Goal: Task Accomplishment & Management: Manage account settings

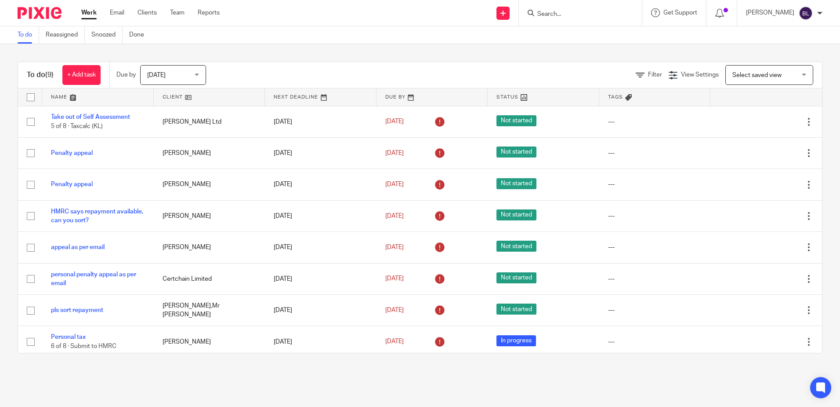
scroll to position [36, 0]
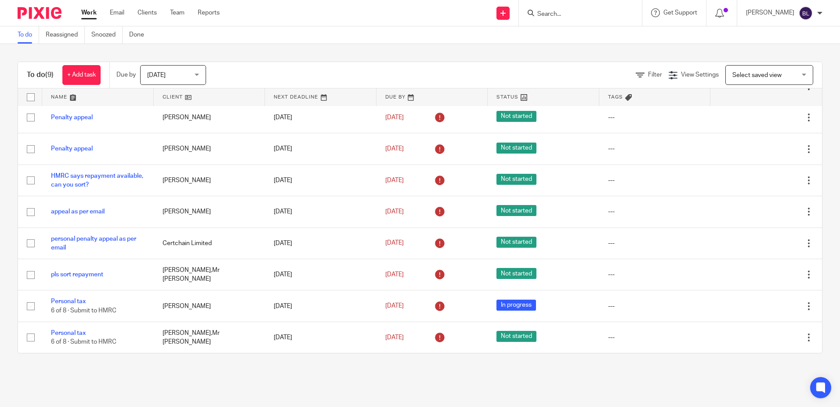
click at [550, 15] on input "Search" at bounding box center [576, 15] width 79 height 8
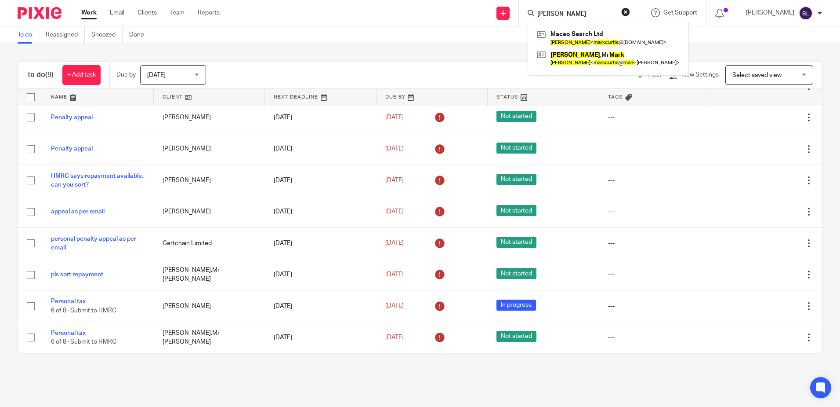
type input "mark curtis"
click button "submit" at bounding box center [0, 0] width 0 height 0
click at [589, 35] on link at bounding box center [608, 38] width 147 height 20
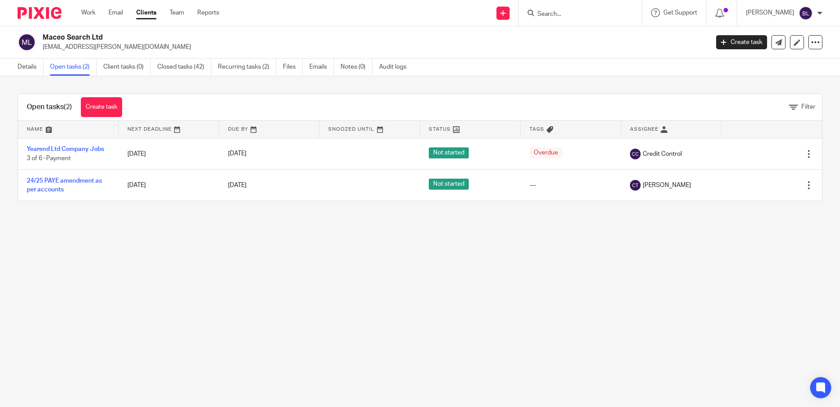
click at [549, 14] on input "Search" at bounding box center [576, 15] width 79 height 8
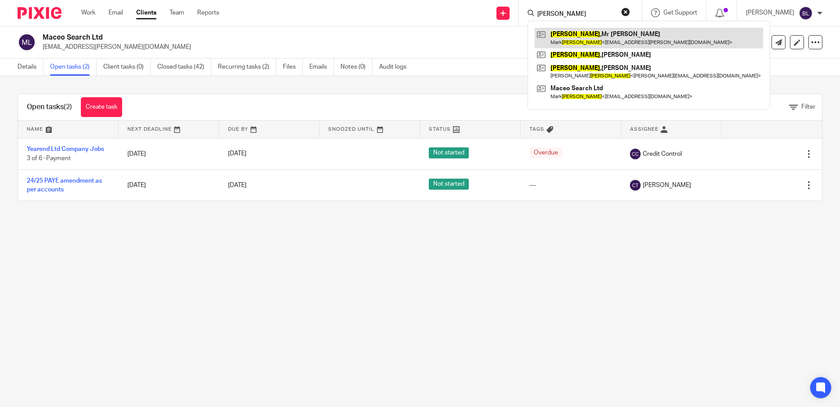
type input "[PERSON_NAME]"
click at [585, 31] on link at bounding box center [649, 38] width 229 height 20
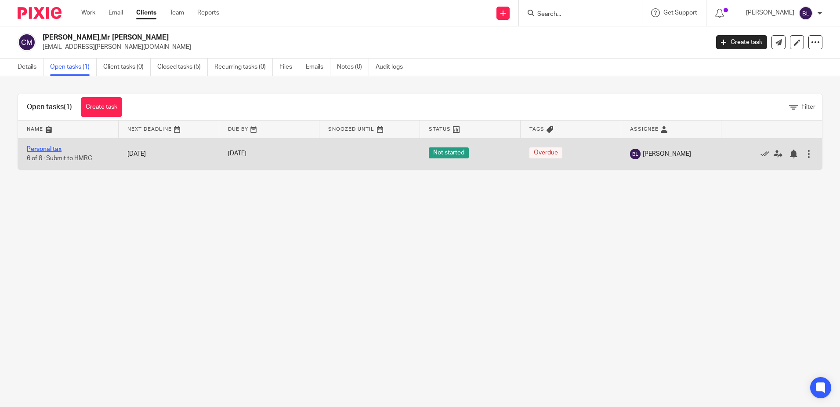
click at [55, 147] on link "Personal tax" at bounding box center [44, 149] width 35 height 6
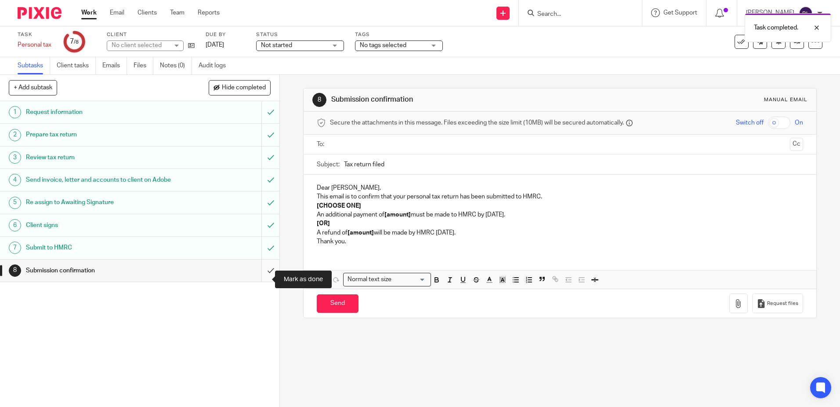
click at [261, 277] on input "submit" at bounding box center [140, 270] width 280 height 22
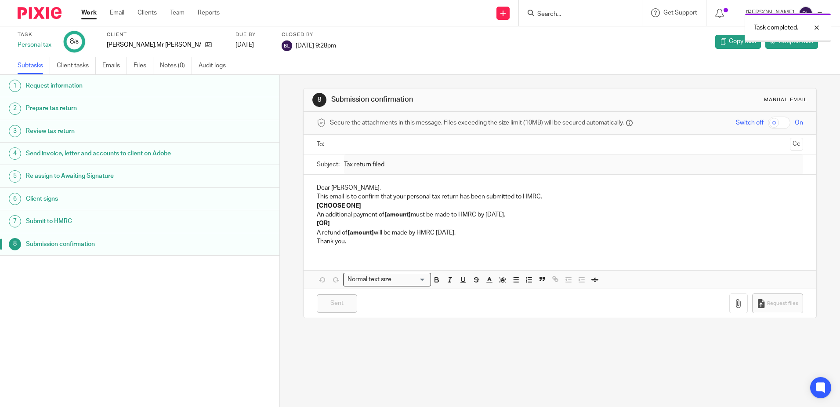
click at [89, 11] on link "Work" at bounding box center [88, 12] width 15 height 9
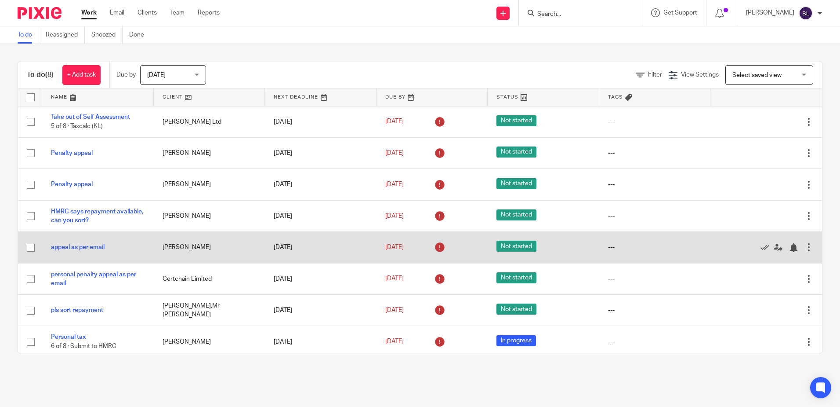
scroll to position [4, 0]
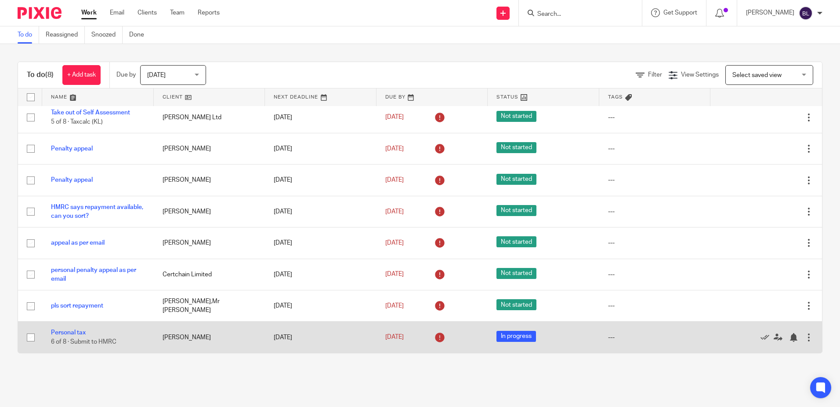
click at [497, 337] on span "In progress" at bounding box center [517, 336] width 40 height 11
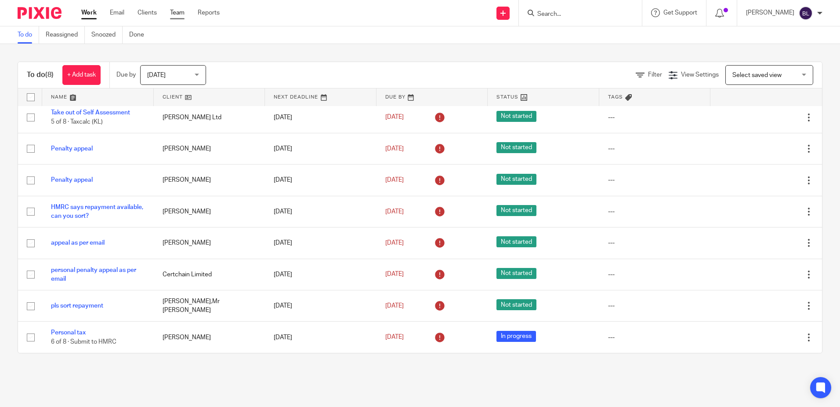
click at [176, 11] on link "Team" at bounding box center [177, 12] width 15 height 9
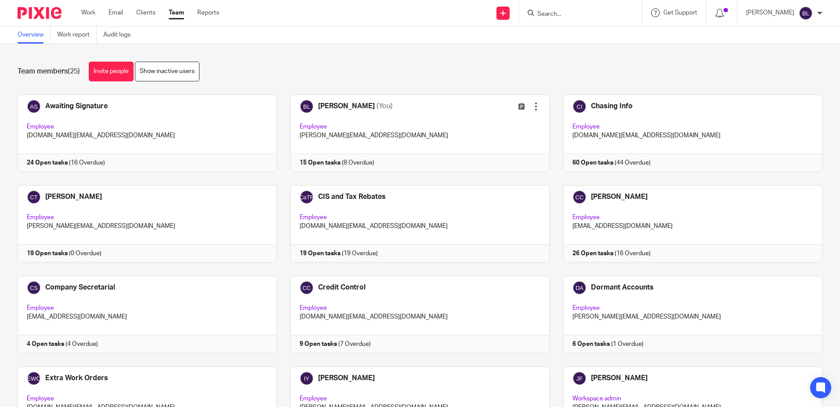
scroll to position [440, 0]
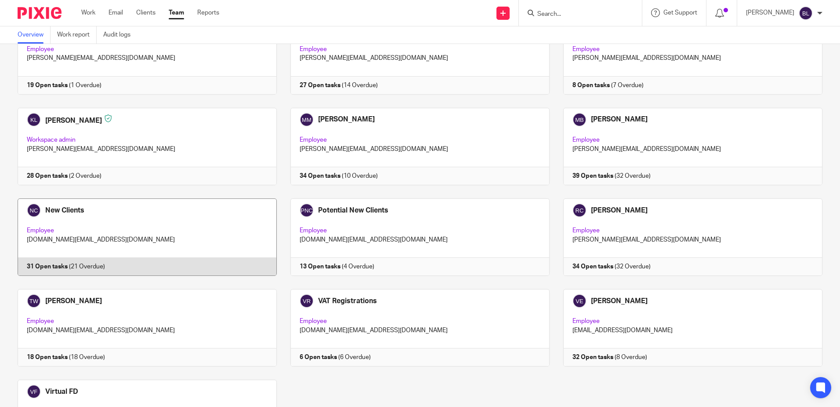
click at [75, 211] on link at bounding box center [140, 236] width 273 height 77
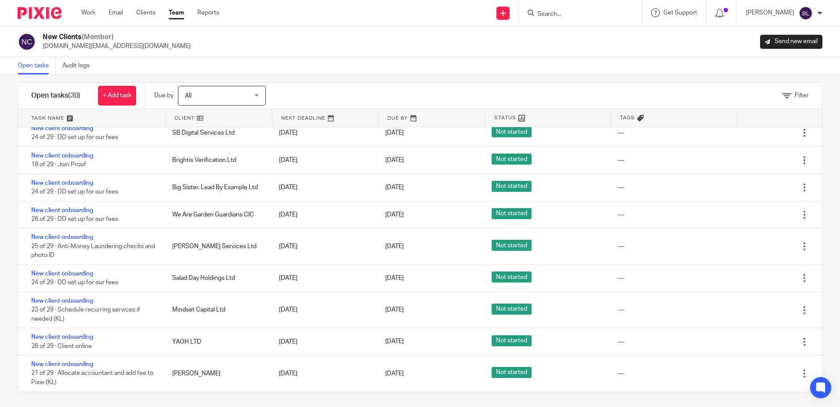
scroll to position [13, 0]
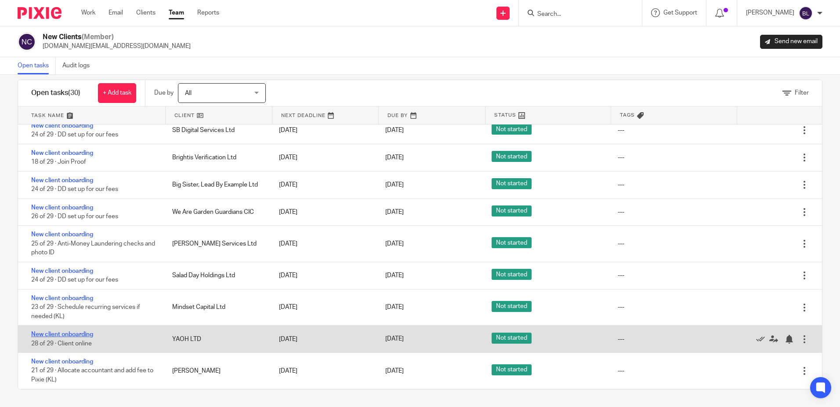
click at [86, 334] on link "New client onboarding" at bounding box center [62, 334] width 62 height 6
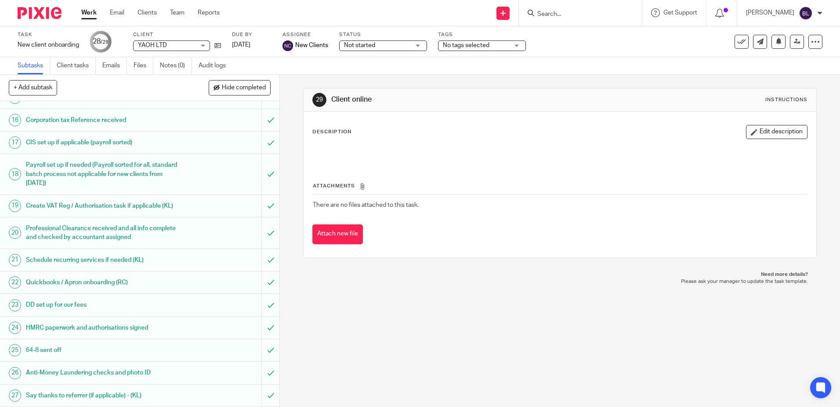
scroll to position [394, 0]
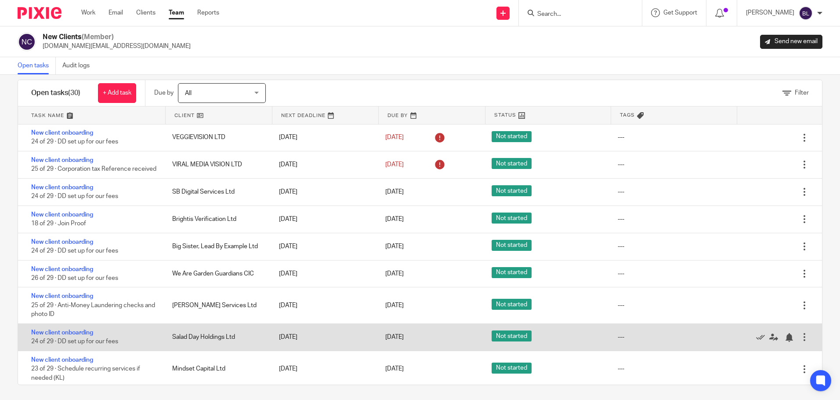
scroll to position [478, 0]
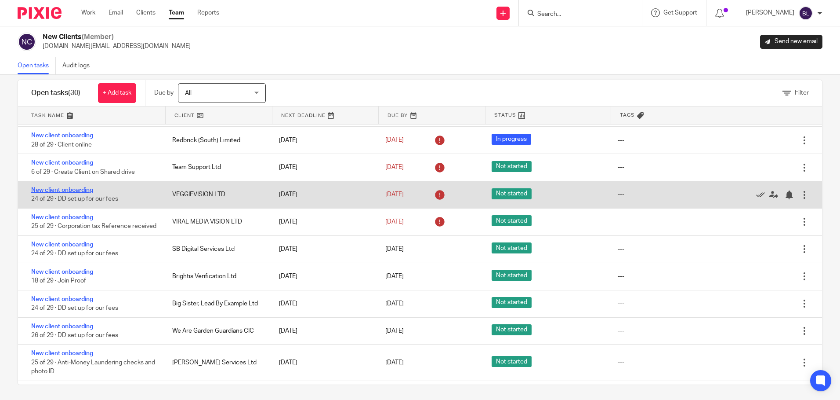
click at [67, 190] on link "New client onboarding" at bounding box center [62, 190] width 62 height 6
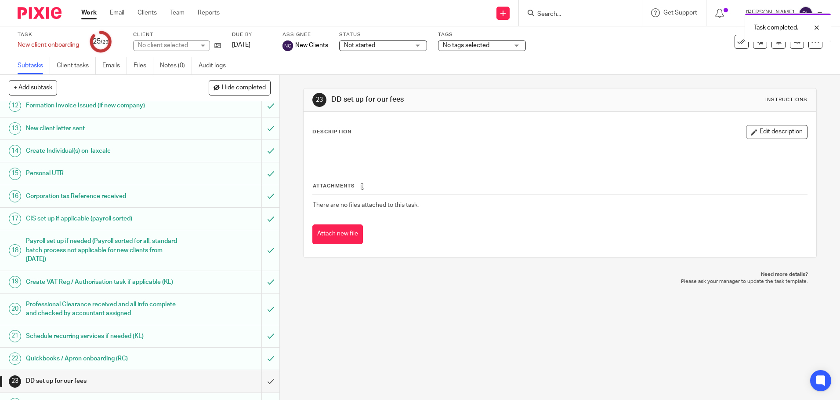
scroll to position [401, 0]
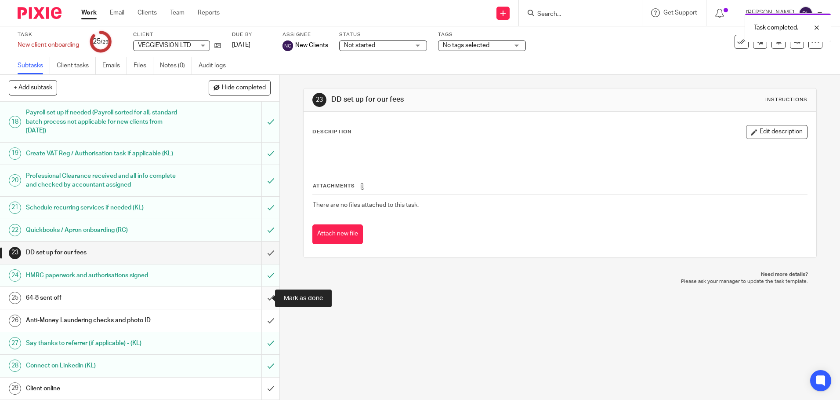
click at [263, 296] on input "submit" at bounding box center [140, 298] width 280 height 22
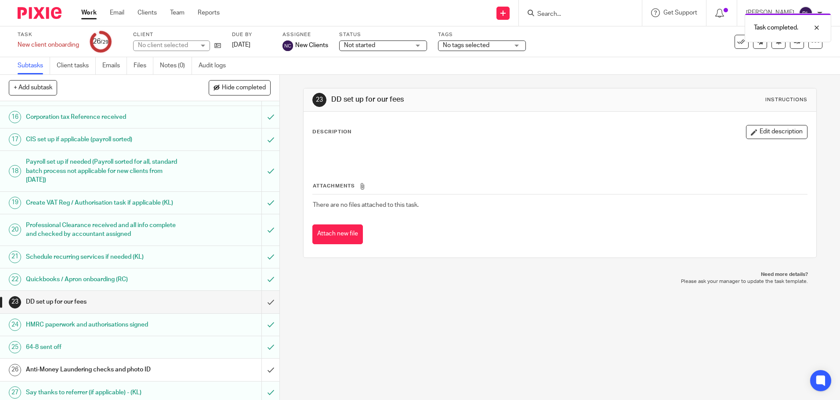
scroll to position [401, 0]
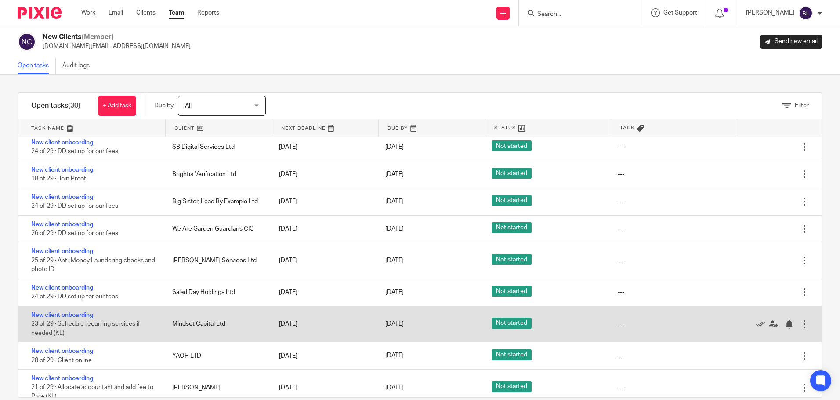
scroll to position [610, 0]
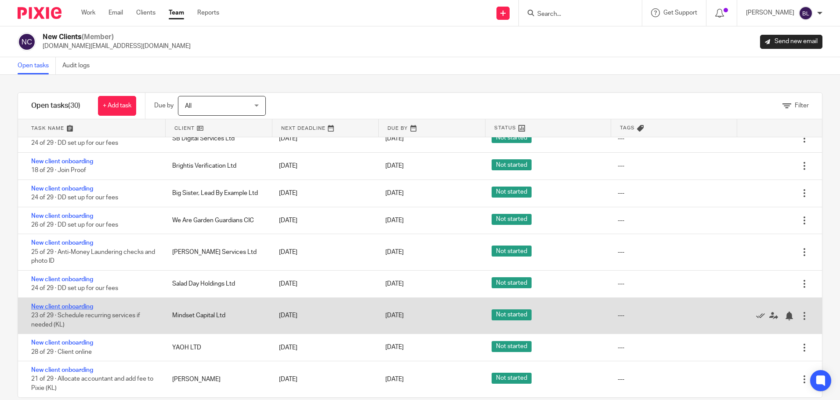
click at [65, 307] on link "New client onboarding" at bounding box center [62, 306] width 62 height 6
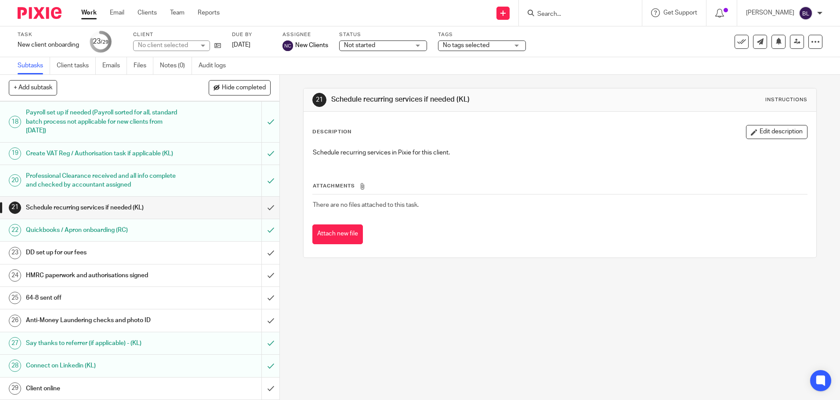
scroll to position [401, 0]
click at [262, 273] on input "submit" at bounding box center [140, 275] width 280 height 22
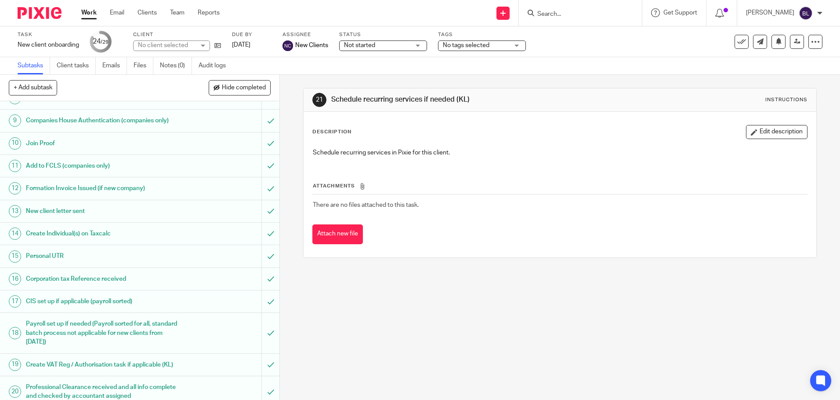
scroll to position [220, 0]
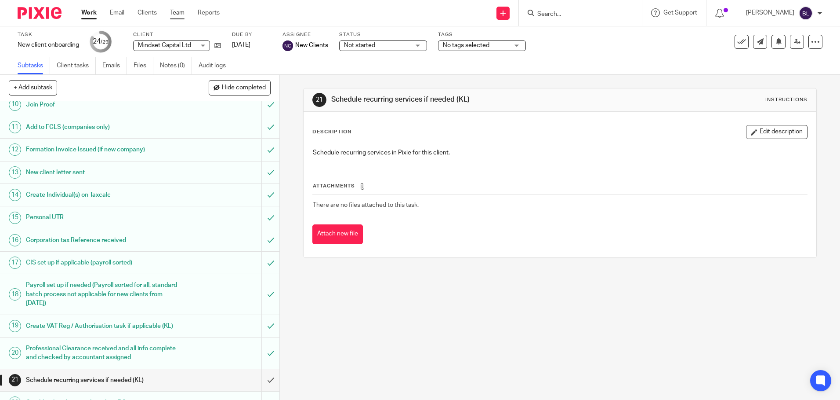
click at [178, 10] on link "Team" at bounding box center [177, 12] width 15 height 9
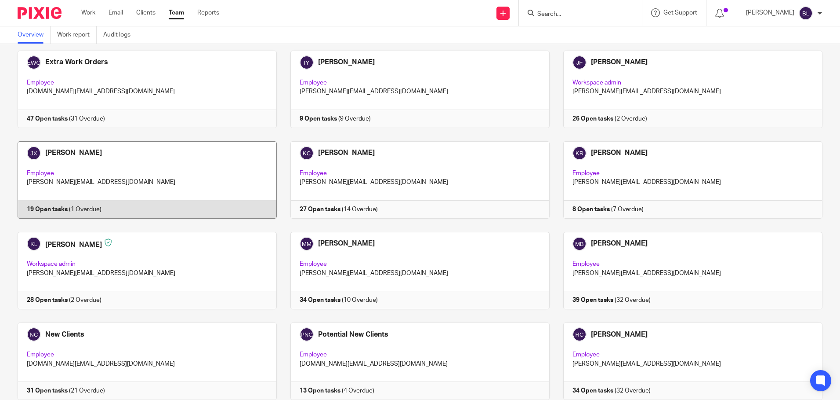
scroll to position [440, 0]
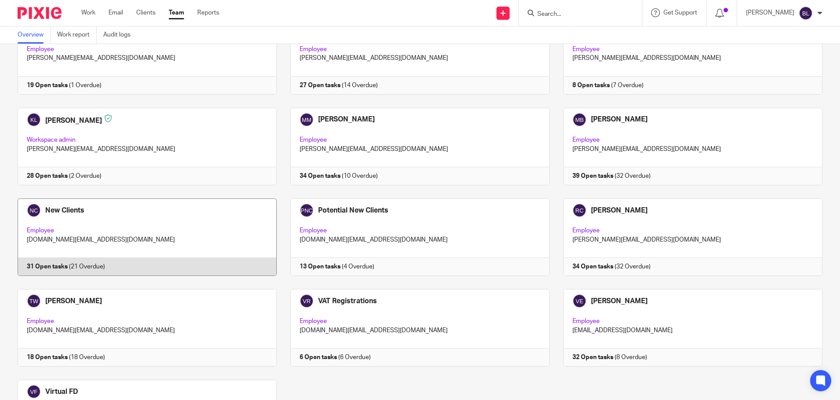
click at [55, 208] on link at bounding box center [140, 236] width 273 height 77
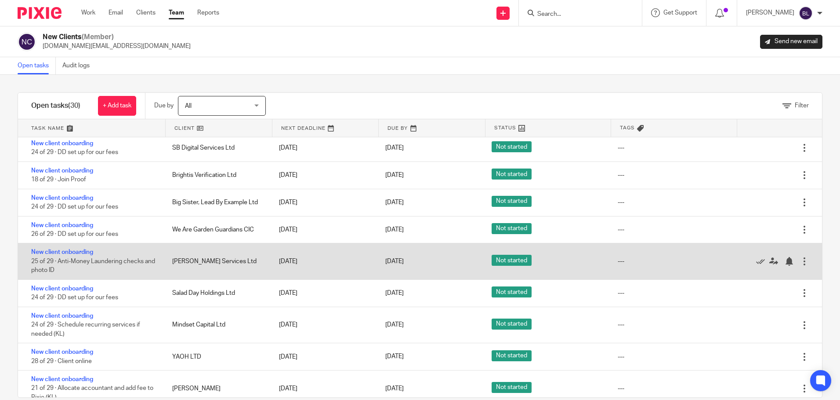
scroll to position [610, 0]
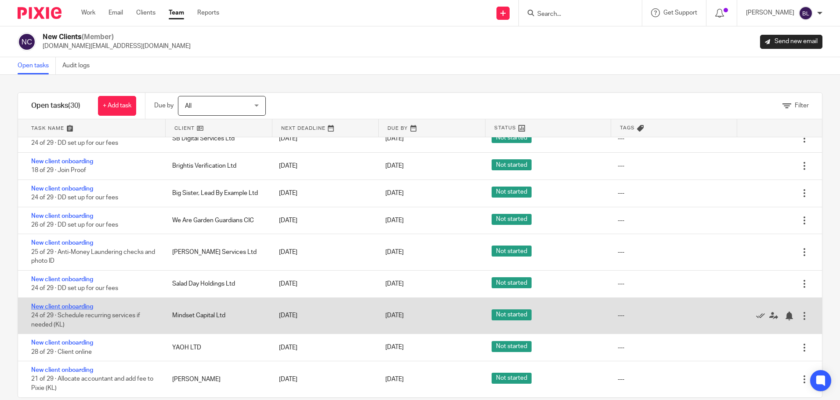
click at [86, 306] on link "New client onboarding" at bounding box center [62, 306] width 62 height 6
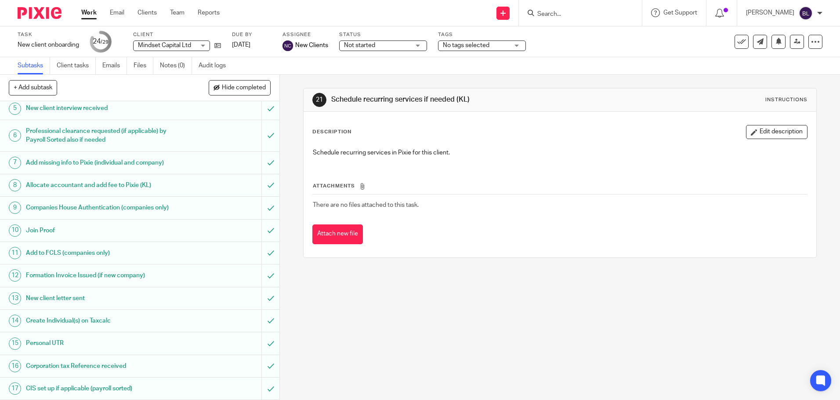
scroll to position [93, 0]
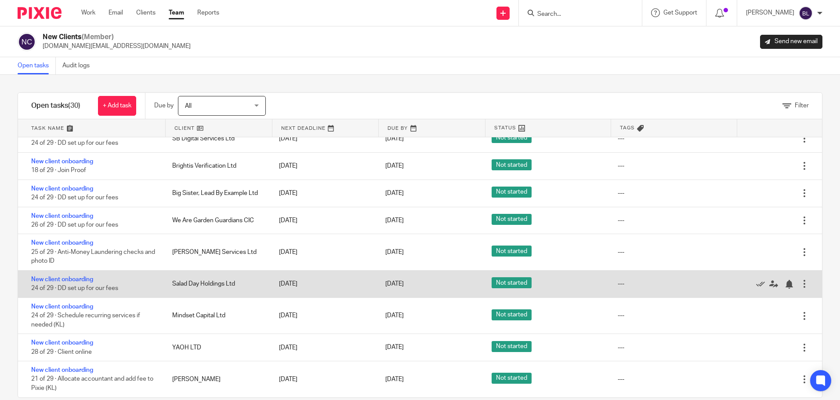
scroll to position [610, 0]
click at [79, 277] on link "New client onboarding" at bounding box center [62, 279] width 62 height 6
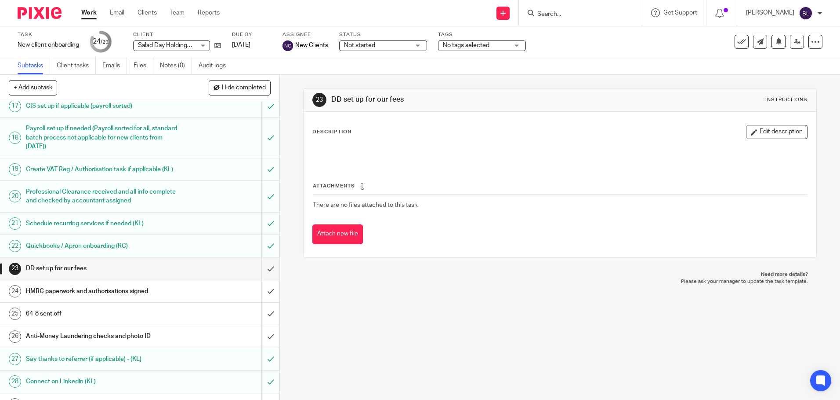
scroll to position [401, 0]
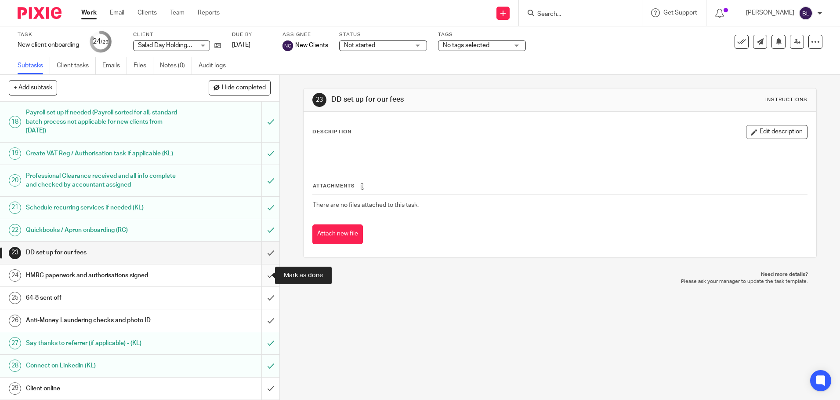
click at [260, 275] on input "submit" at bounding box center [140, 275] width 280 height 22
click at [262, 295] on input "submit" at bounding box center [140, 298] width 280 height 22
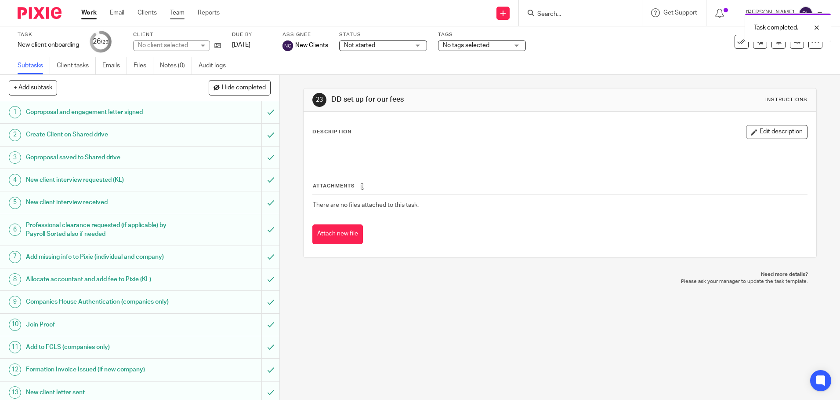
click at [183, 12] on link "Team" at bounding box center [177, 12] width 15 height 9
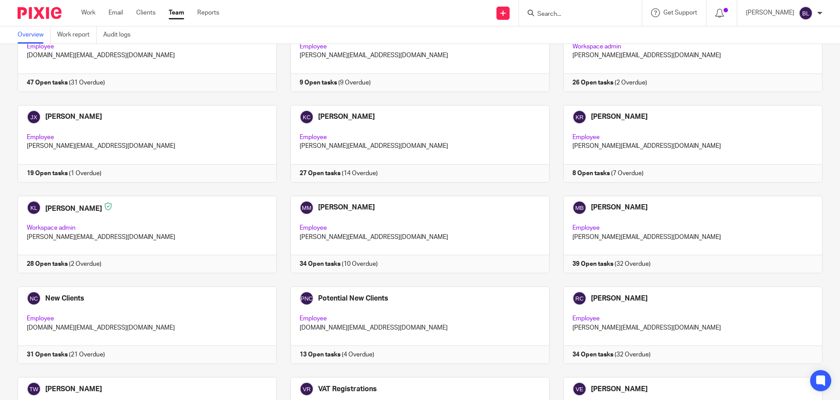
scroll to position [440, 0]
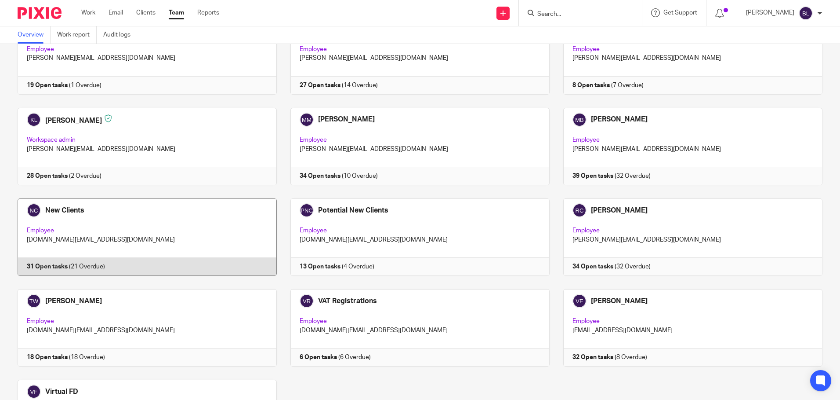
click at [62, 210] on link at bounding box center [140, 236] width 273 height 77
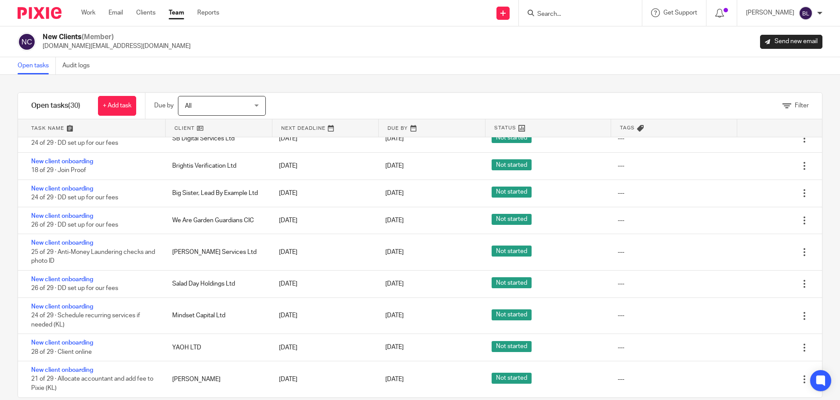
scroll to position [610, 0]
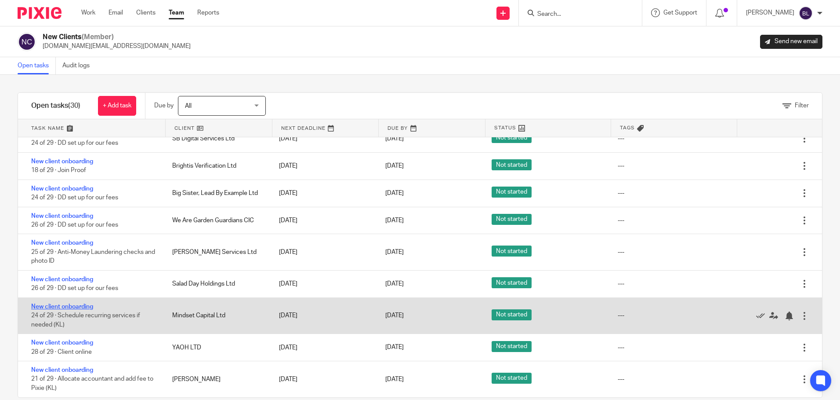
click at [75, 308] on link "New client onboarding" at bounding box center [62, 306] width 62 height 6
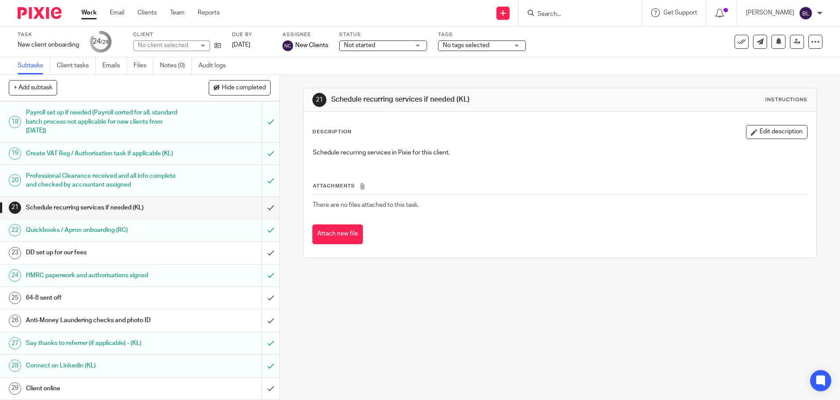
scroll to position [401, 0]
click at [259, 298] on input "submit" at bounding box center [140, 298] width 280 height 22
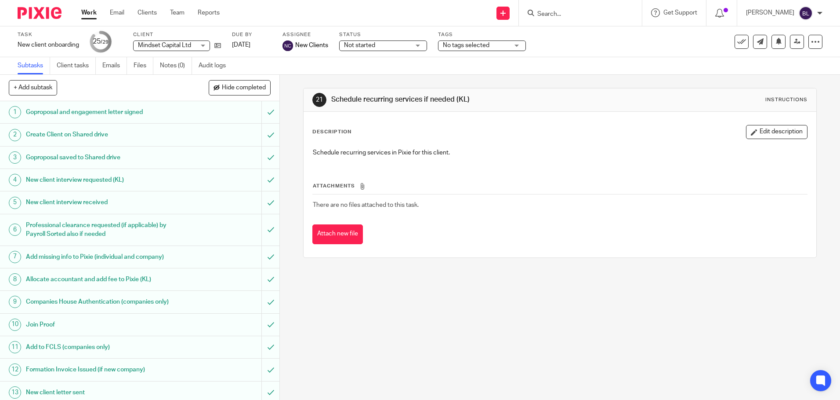
click at [87, 10] on link "Work" at bounding box center [88, 12] width 15 height 9
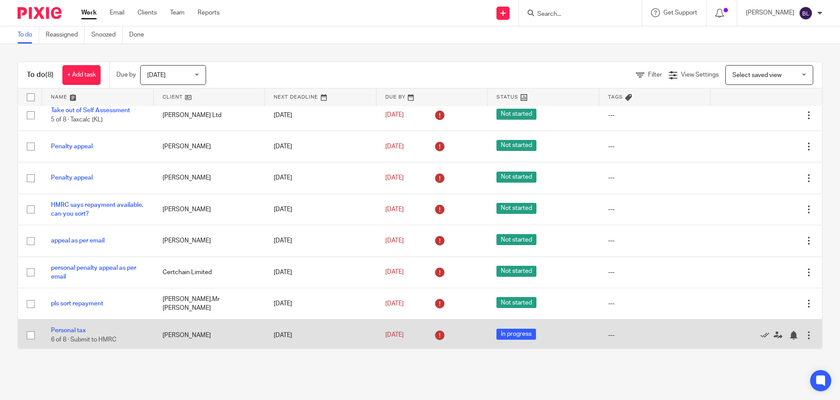
scroll to position [9, 0]
